Goal: Register for event/course

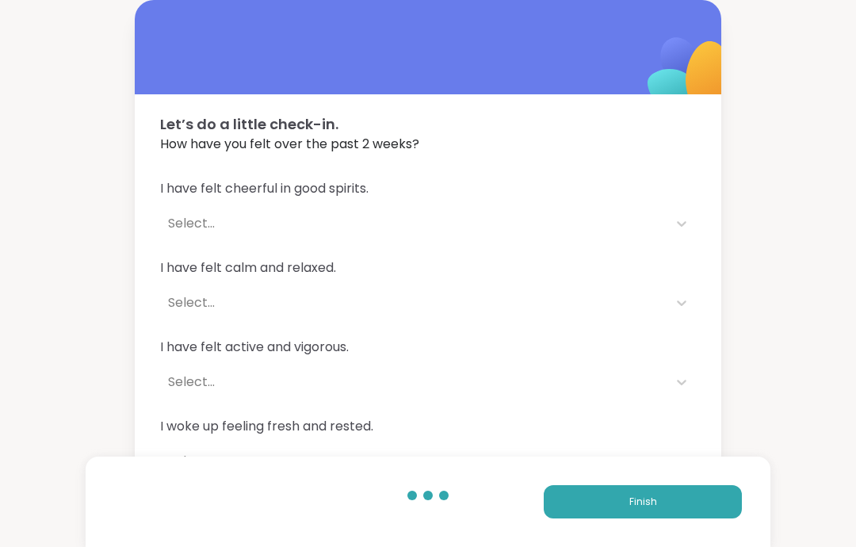
click at [707, 499] on button "Finish" at bounding box center [643, 501] width 198 height 33
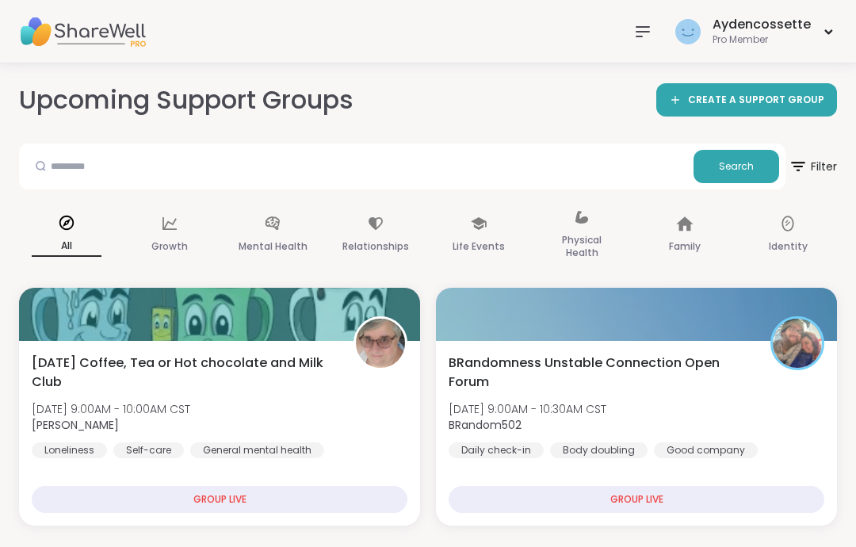
click at [738, 414] on div "BRandomness Unstable Connection Open Forum [DATE] 9:00AM - 10:30AM CST BRandom5…" at bounding box center [637, 406] width 376 height 105
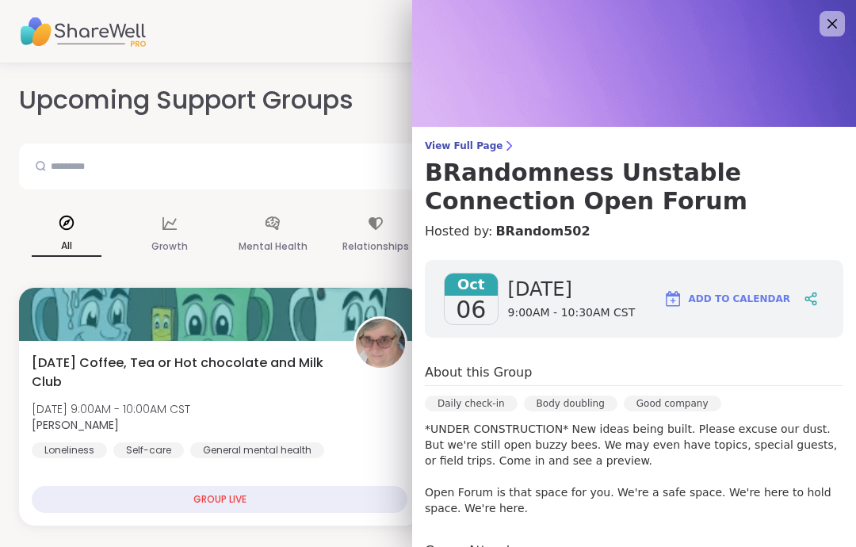
click at [833, 30] on icon at bounding box center [832, 23] width 19 height 19
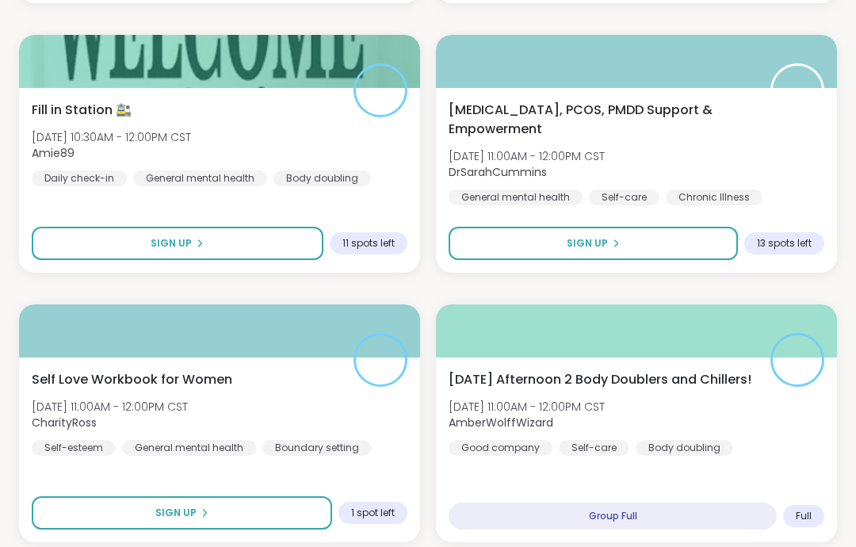
scroll to position [1331, 0]
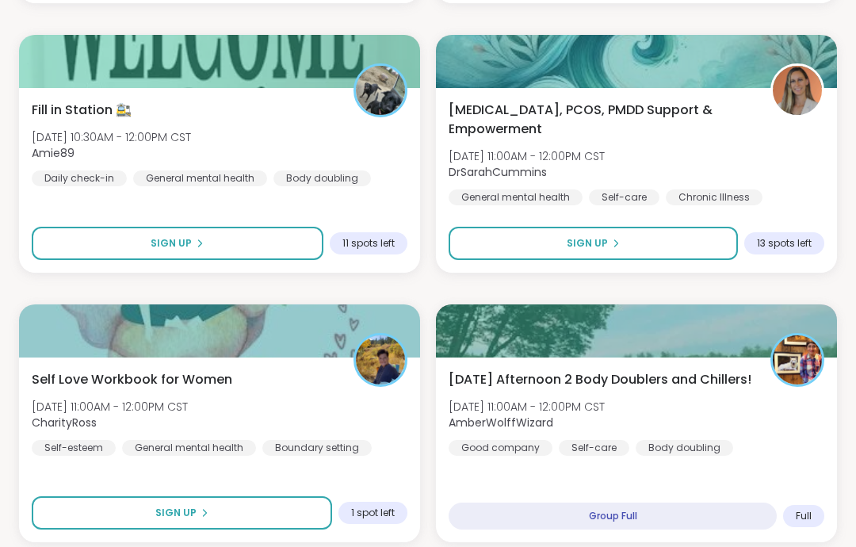
click at [49, 376] on span "Self Love Workbook for Women" at bounding box center [132, 379] width 201 height 19
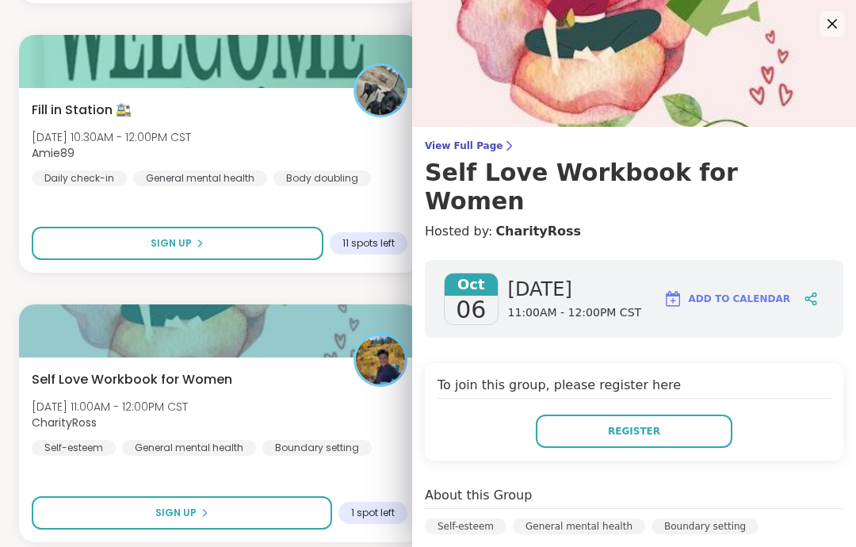
scroll to position [0, 0]
click at [830, 25] on icon at bounding box center [833, 24] width 10 height 10
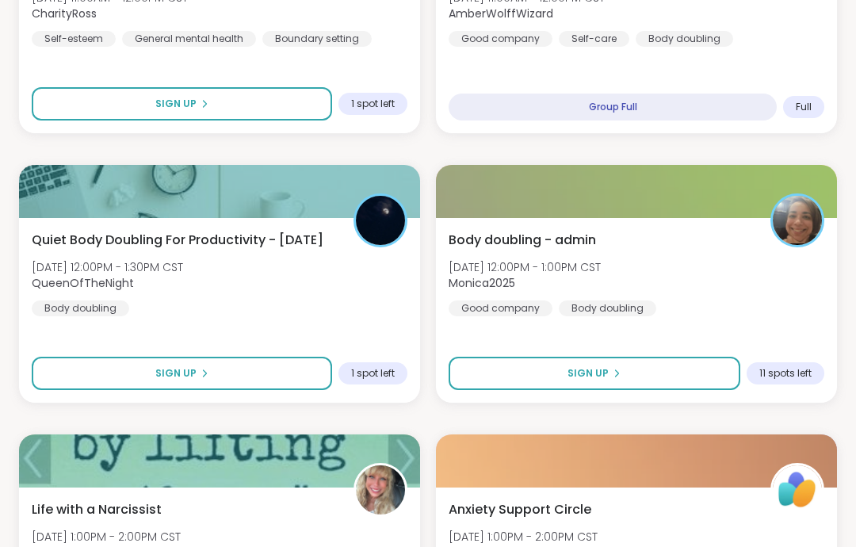
scroll to position [1752, 0]
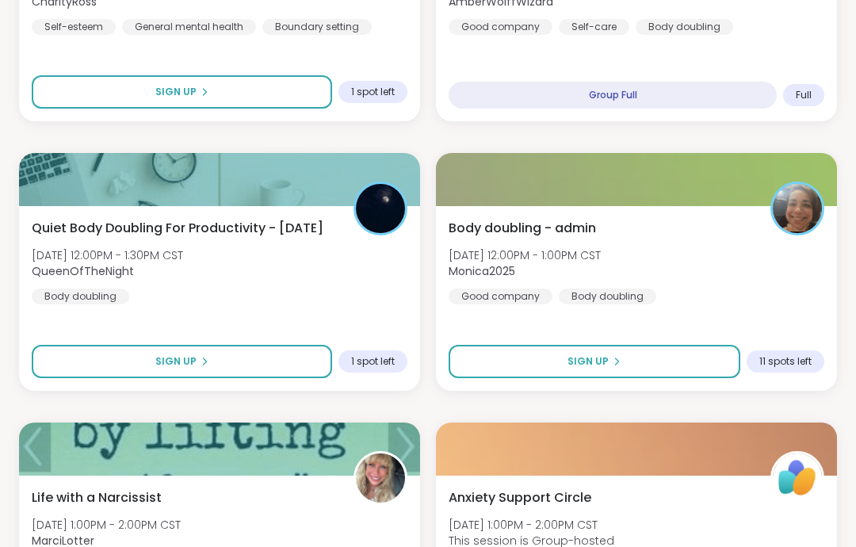
click at [804, 321] on div "Body doubling - admin [DATE] 12:00PM - 1:00PM CST Monica2025 Good company Body …" at bounding box center [636, 298] width 401 height 185
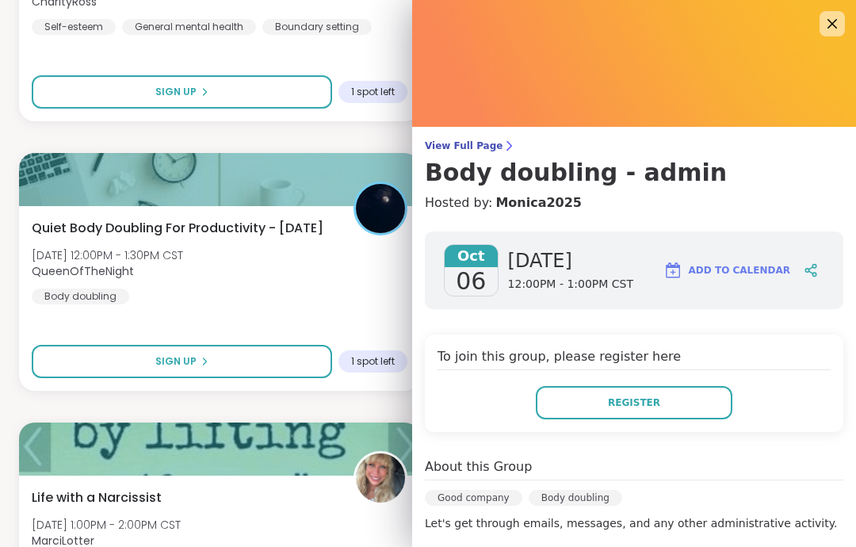
scroll to position [0, 0]
click at [828, 33] on icon at bounding box center [832, 23] width 19 height 19
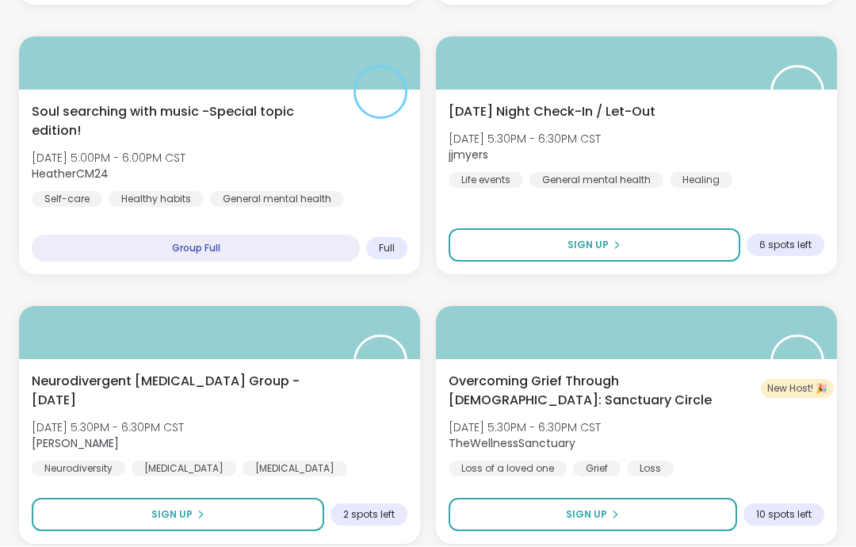
scroll to position [4562, 0]
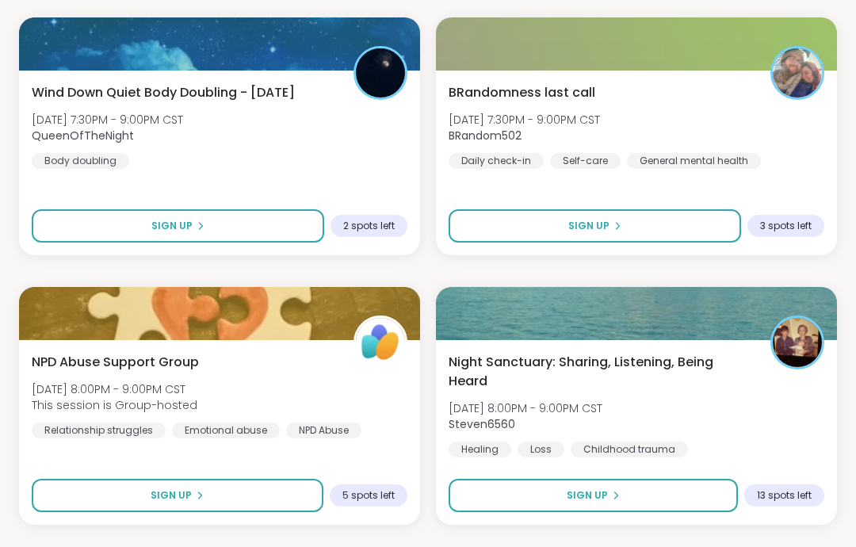
scroll to position [5932, 0]
click at [710, 216] on button "Sign Up" at bounding box center [595, 225] width 293 height 33
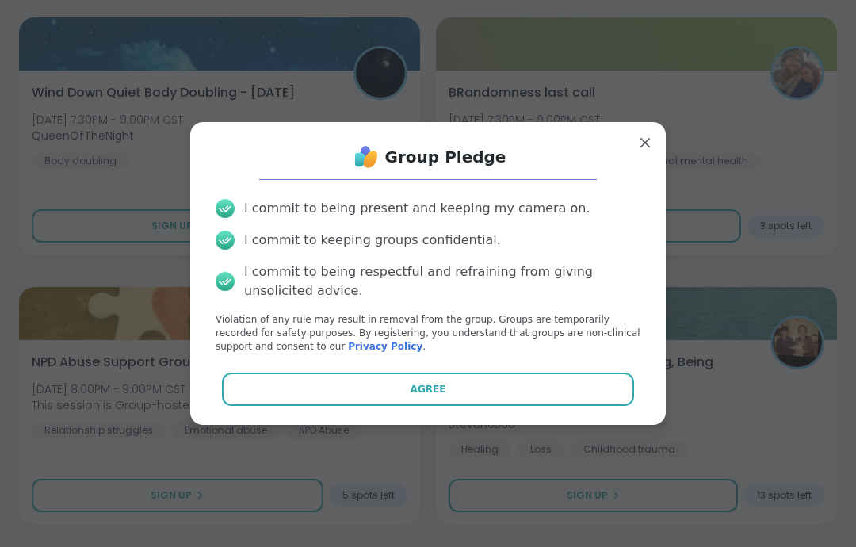
click at [590, 406] on button "Agree" at bounding box center [428, 389] width 413 height 33
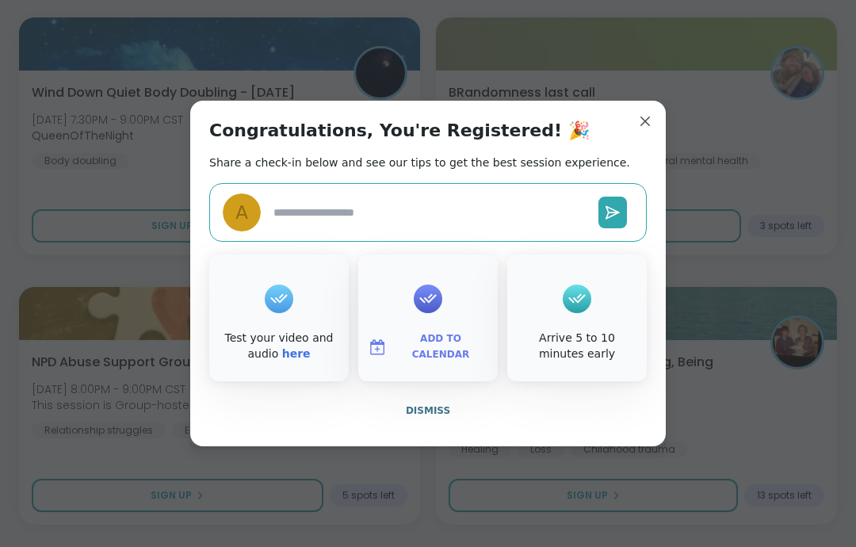
click at [575, 427] on button "Dismiss" at bounding box center [428, 410] width 438 height 33
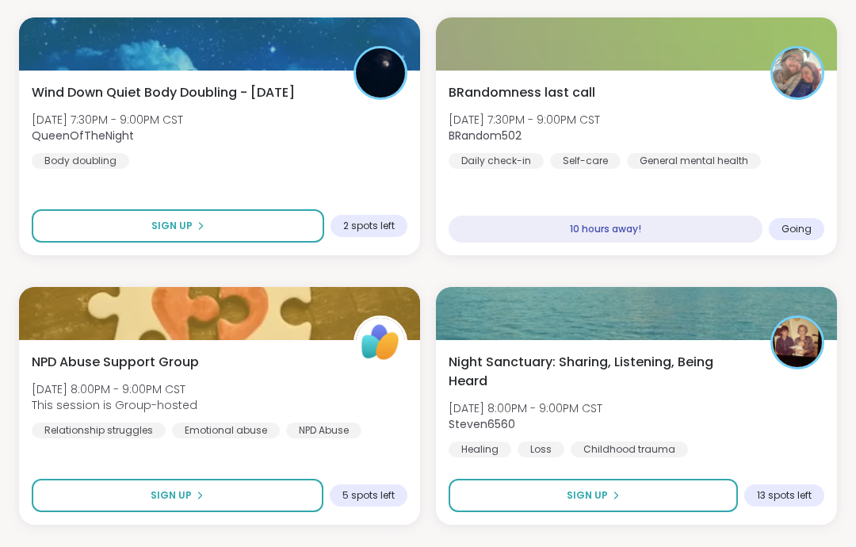
click at [694, 491] on button "Sign Up" at bounding box center [593, 495] width 289 height 33
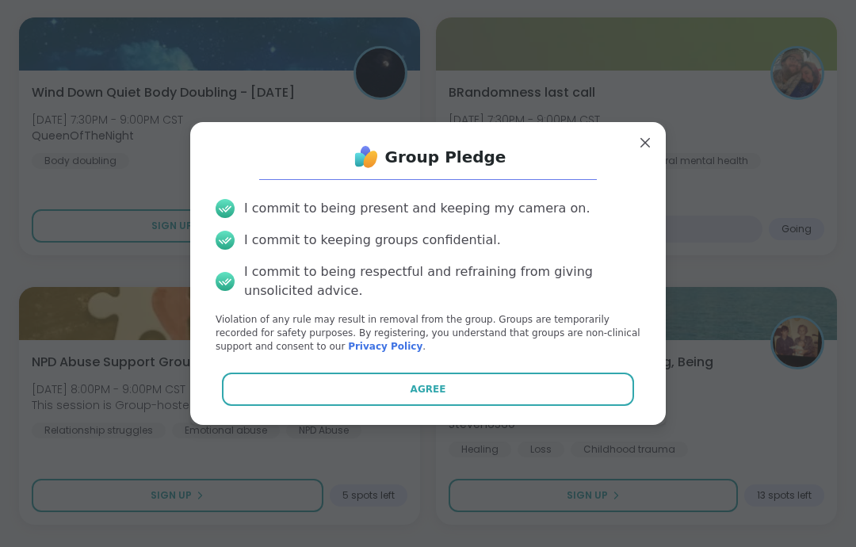
click at [617, 406] on button "Agree" at bounding box center [428, 389] width 413 height 33
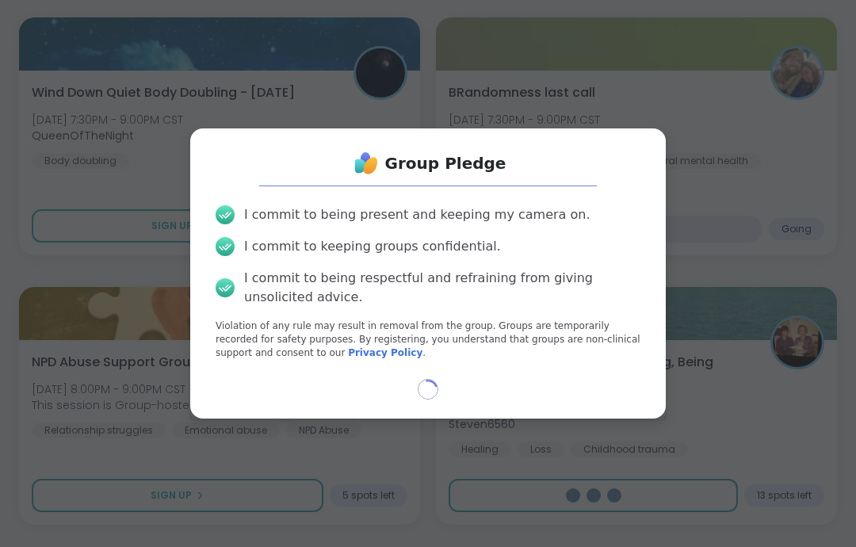
click at [619, 418] on div "Group Pledge I commit to being present and keeping my camera on. I commit to ke…" at bounding box center [428, 272] width 476 height 289
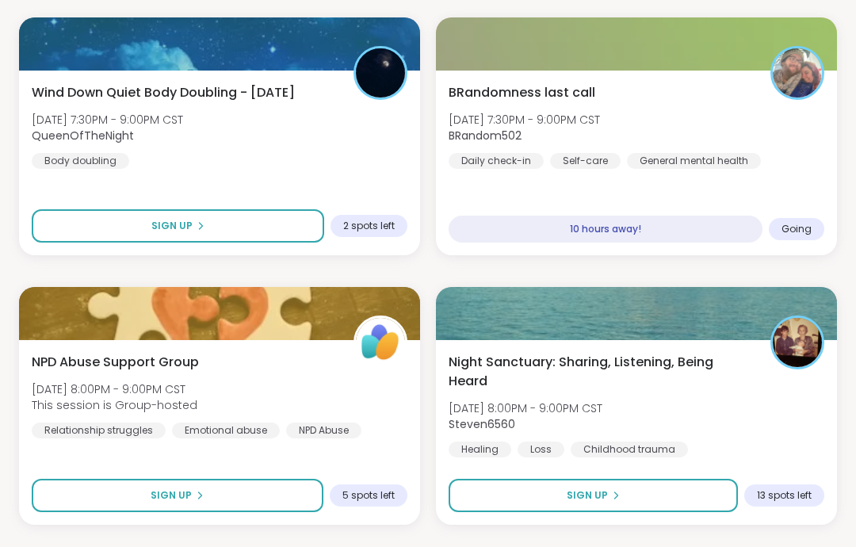
click at [761, 423] on div "Night Sanctuary: Sharing, Listening, Being Heard [DATE] 8:00PM - 9:00PM CST Ste…" at bounding box center [637, 405] width 376 height 105
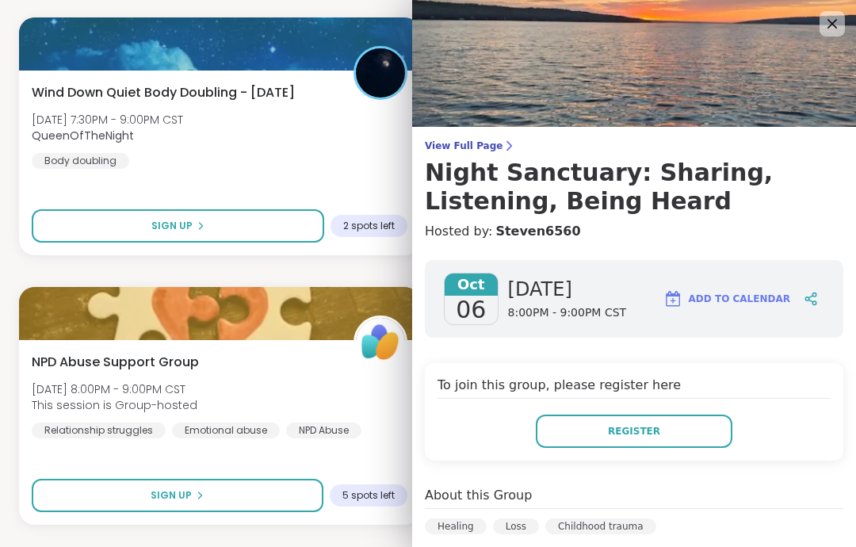
scroll to position [0, 0]
click at [818, 58] on img at bounding box center [634, 63] width 444 height 127
click at [833, 54] on img at bounding box center [634, 63] width 444 height 127
click at [832, 54] on img at bounding box center [634, 63] width 444 height 127
click at [836, 37] on img at bounding box center [634, 63] width 444 height 127
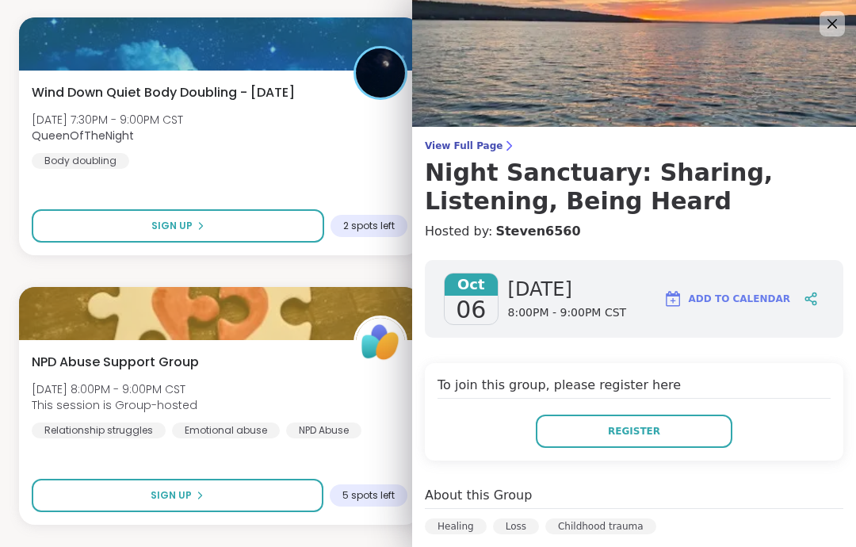
click at [836, 36] on img at bounding box center [634, 63] width 444 height 127
click at [841, 33] on icon at bounding box center [832, 23] width 19 height 19
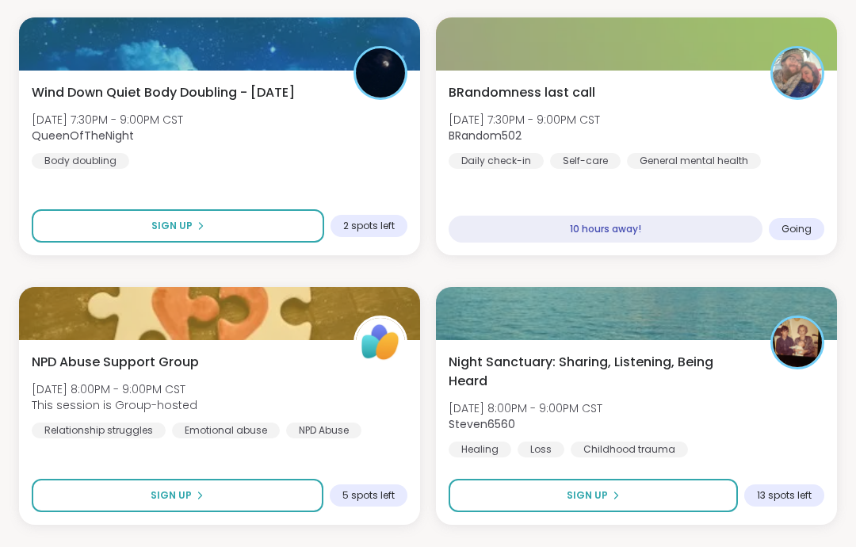
click at [817, 184] on div "BRandomness last call [DATE] 7:30PM - 9:00PM CST BRandom502 Daily check-in Self…" at bounding box center [636, 163] width 401 height 185
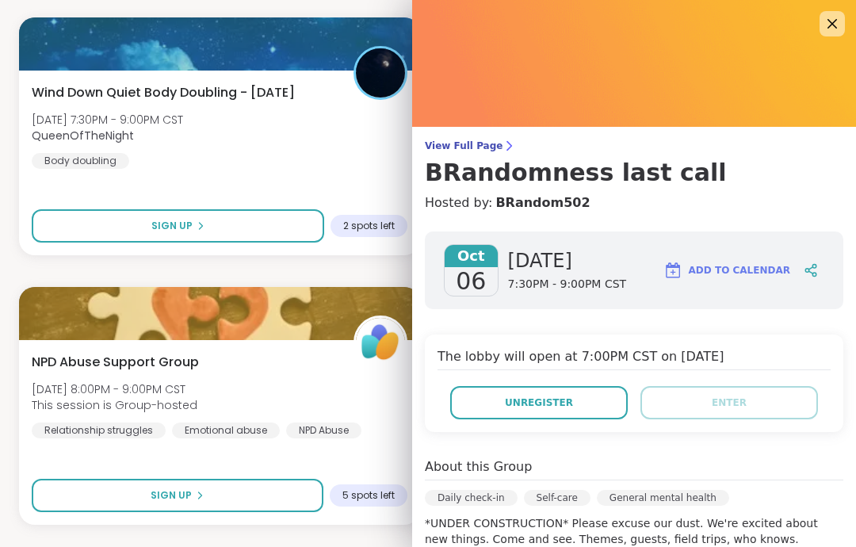
click at [846, 36] on img at bounding box center [634, 63] width 444 height 127
click at [833, 24] on icon at bounding box center [833, 24] width 10 height 10
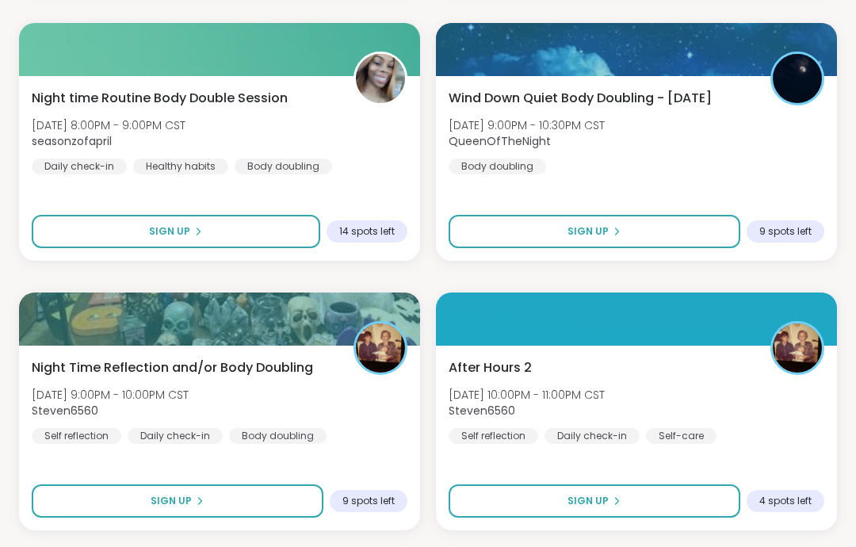
scroll to position [6490, 0]
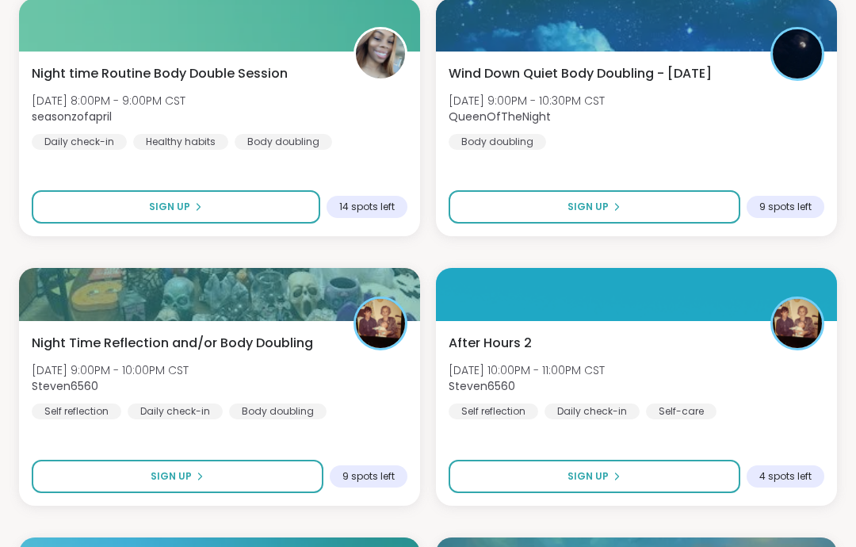
click at [86, 490] on button "Sign Up" at bounding box center [178, 476] width 292 height 33
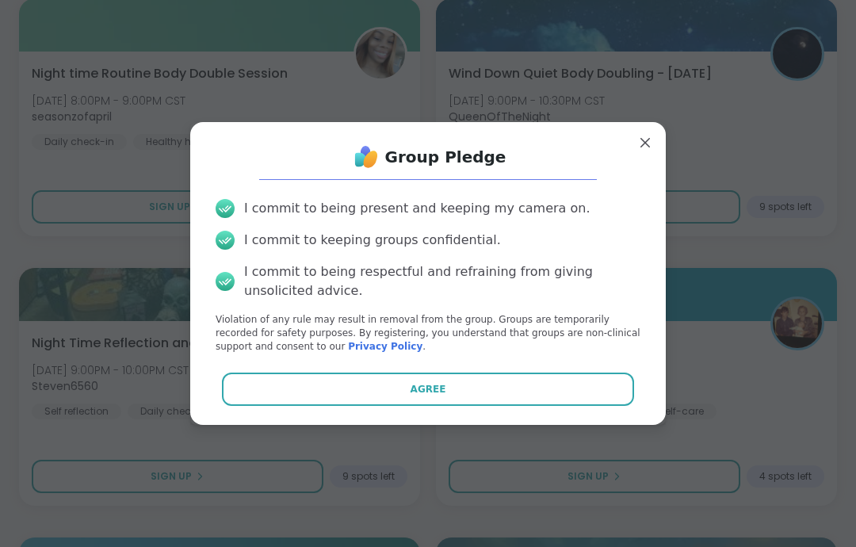
click at [610, 406] on button "Agree" at bounding box center [428, 389] width 413 height 33
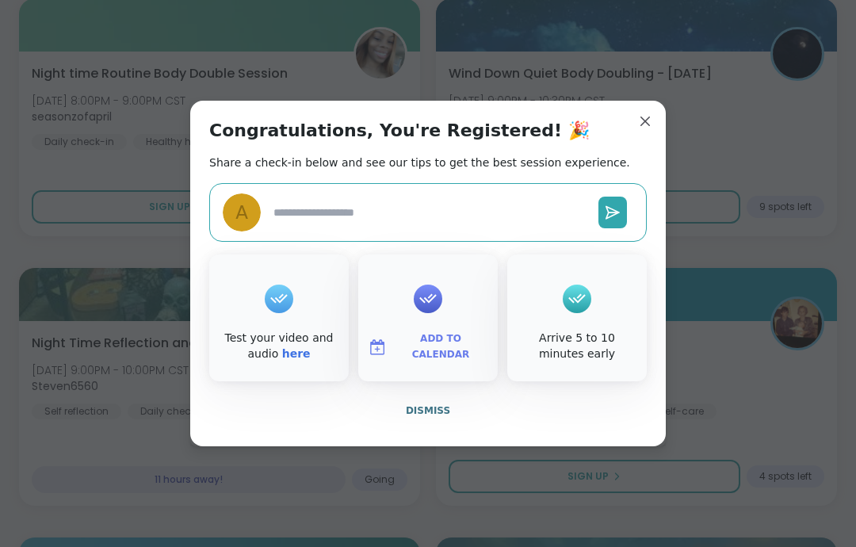
click at [569, 427] on button "Dismiss" at bounding box center [428, 410] width 438 height 33
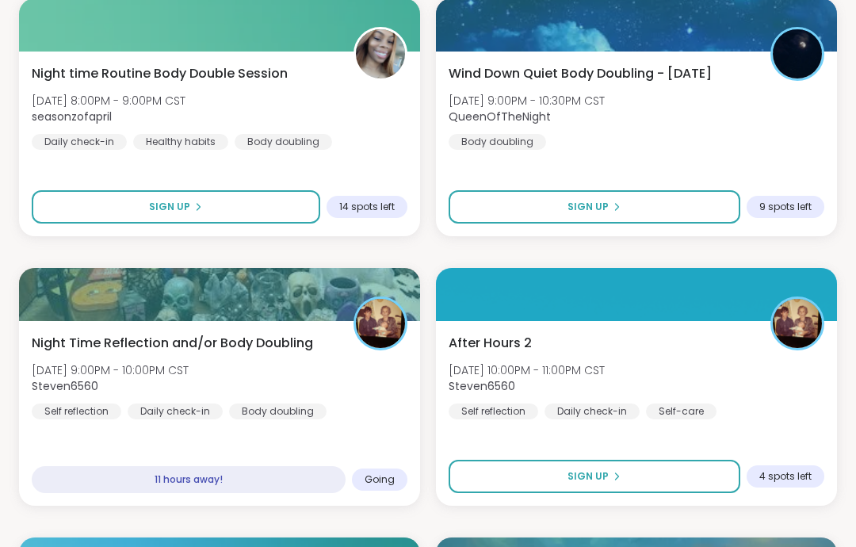
click at [630, 468] on button "Sign Up" at bounding box center [595, 476] width 292 height 33
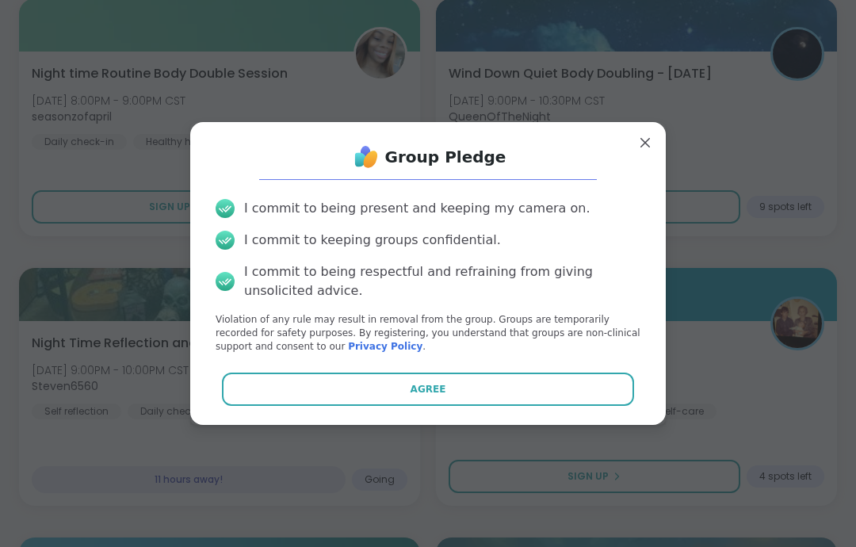
click at [603, 406] on button "Agree" at bounding box center [428, 389] width 413 height 33
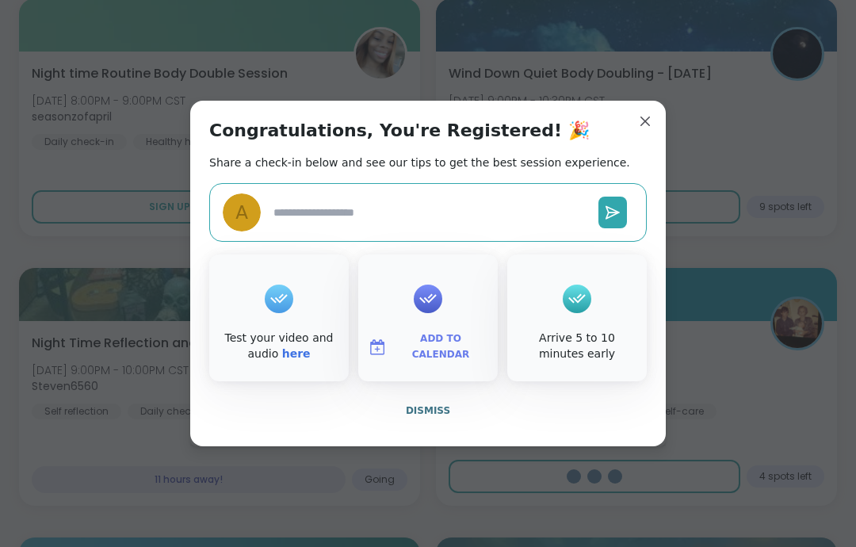
type textarea "*"
click at [584, 427] on button "Dismiss" at bounding box center [428, 410] width 438 height 33
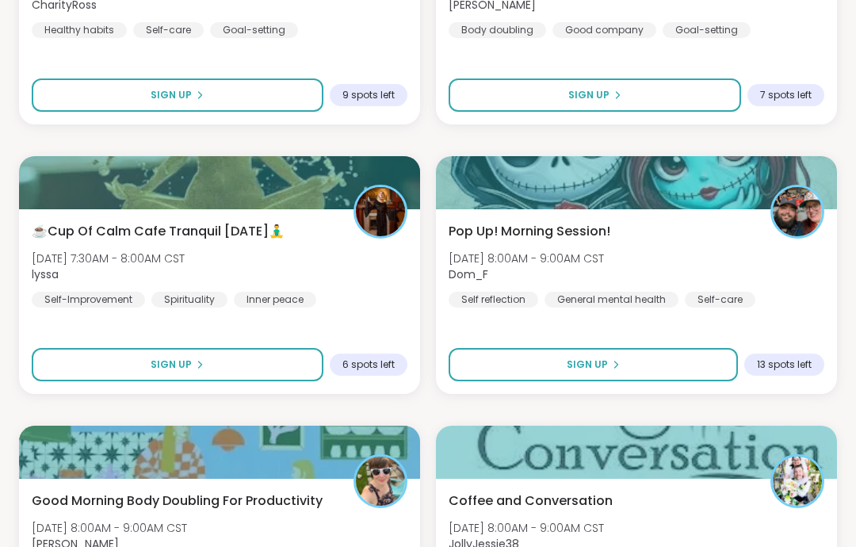
scroll to position [7528, 0]
